Goal: Task Accomplishment & Management: Use online tool/utility

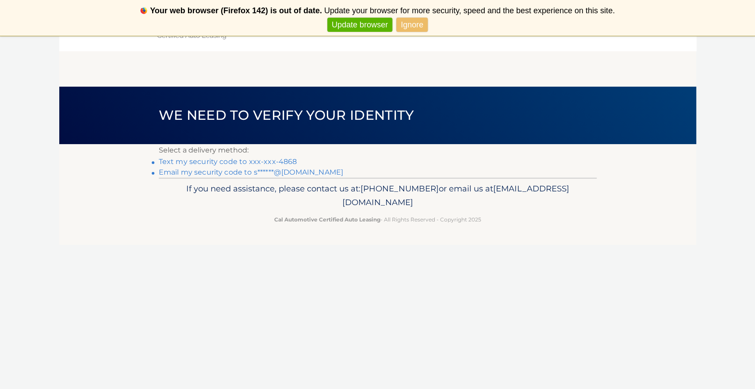
click at [238, 161] on link "Text my security code to xxx-xxx-4868" at bounding box center [228, 161] width 138 height 8
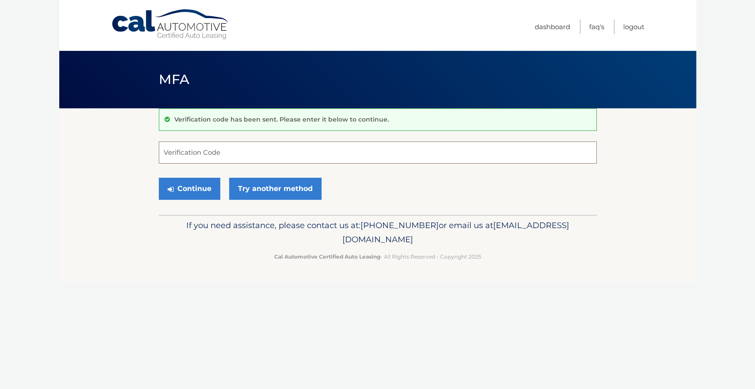
click at [247, 152] on input "Verification Code" at bounding box center [378, 153] width 438 height 22
type input "178700"
click at [204, 188] on button "Continue" at bounding box center [189, 189] width 61 height 22
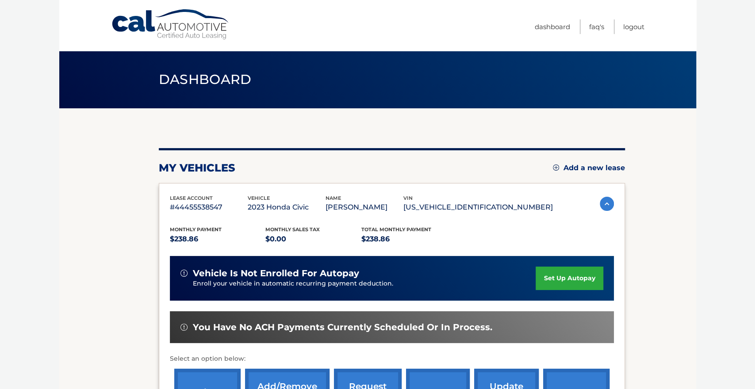
scroll to position [138, 0]
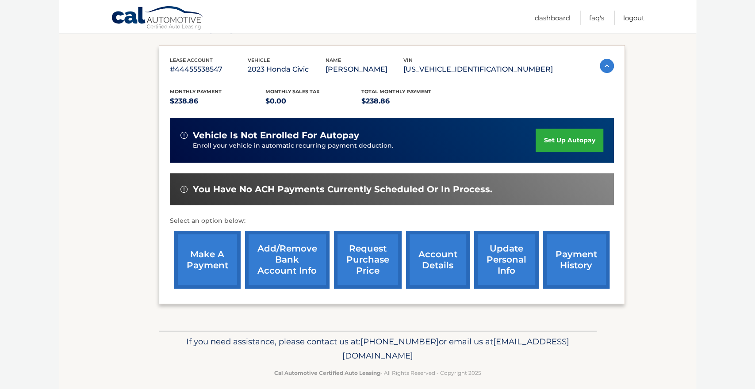
click at [209, 269] on link "make a payment" at bounding box center [207, 260] width 66 height 58
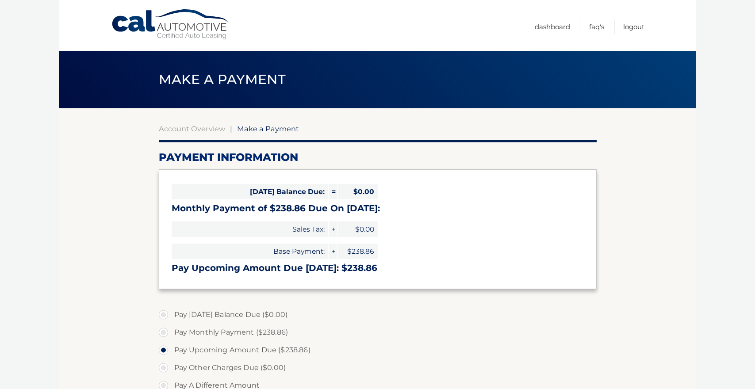
select select "ZTNlZTBmZGQtNzJiZC00NDI2LWFhMTItN2M4ZWIyMWEwYjMw"
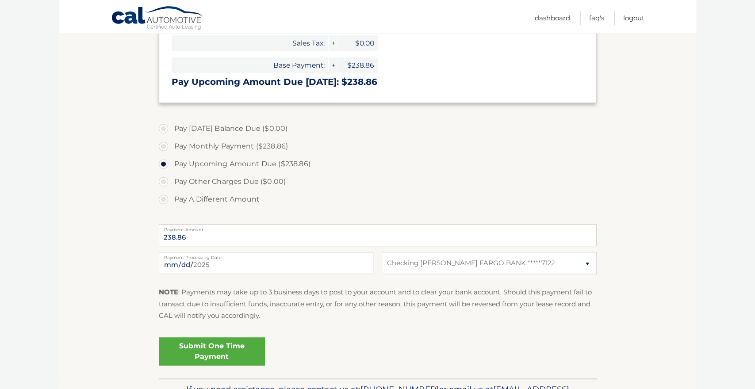
scroll to position [242, 0]
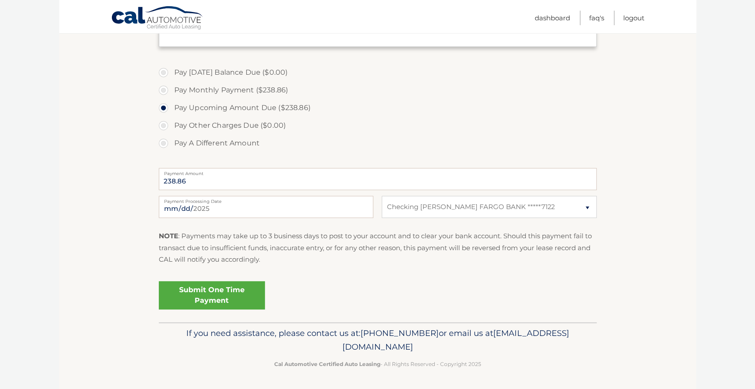
click at [211, 292] on link "Submit One Time Payment" at bounding box center [212, 295] width 106 height 28
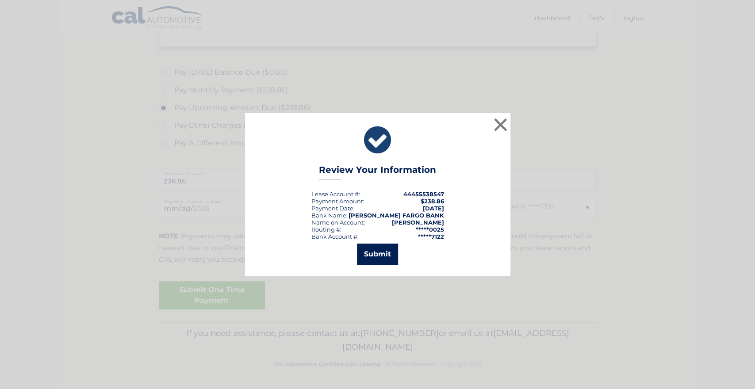
click at [380, 253] on button "Submit" at bounding box center [377, 254] width 41 height 21
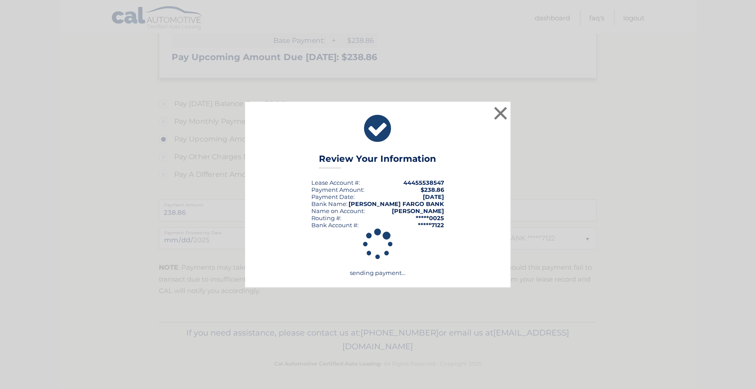
scroll to position [211, 0]
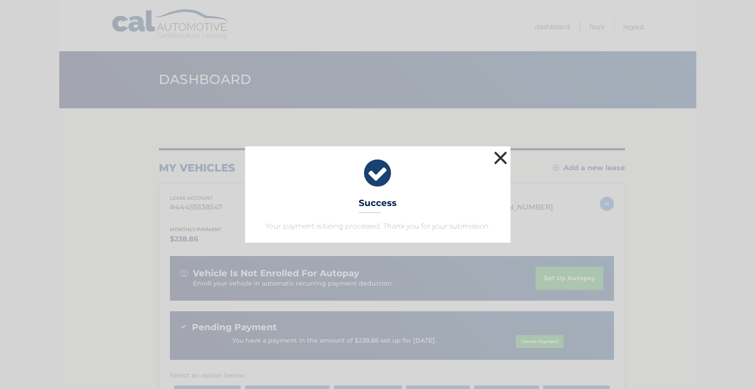
drag, startPoint x: 500, startPoint y: 156, endPoint x: 501, endPoint y: 151, distance: 4.9
click at [501, 156] on button "×" at bounding box center [501, 158] width 18 height 18
